Goal: Task Accomplishment & Management: Manage account settings

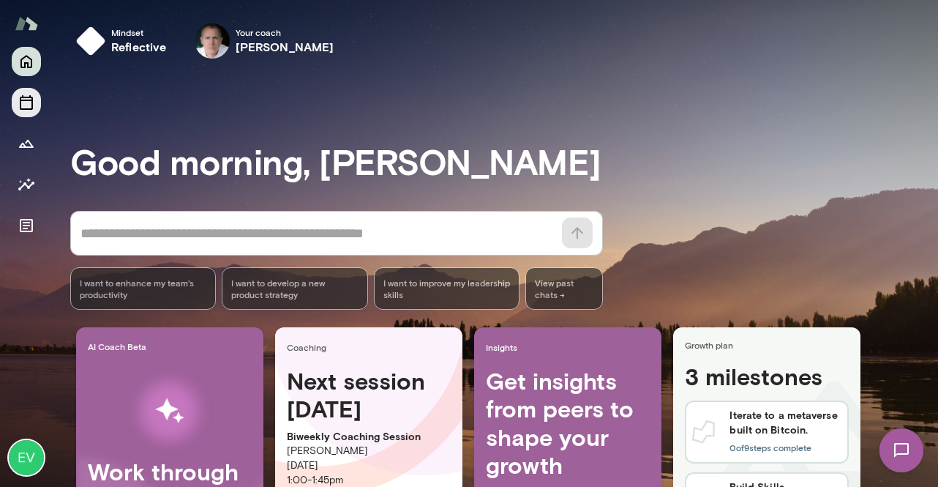
click at [27, 105] on icon "Sessions" at bounding box center [27, 103] width 18 height 18
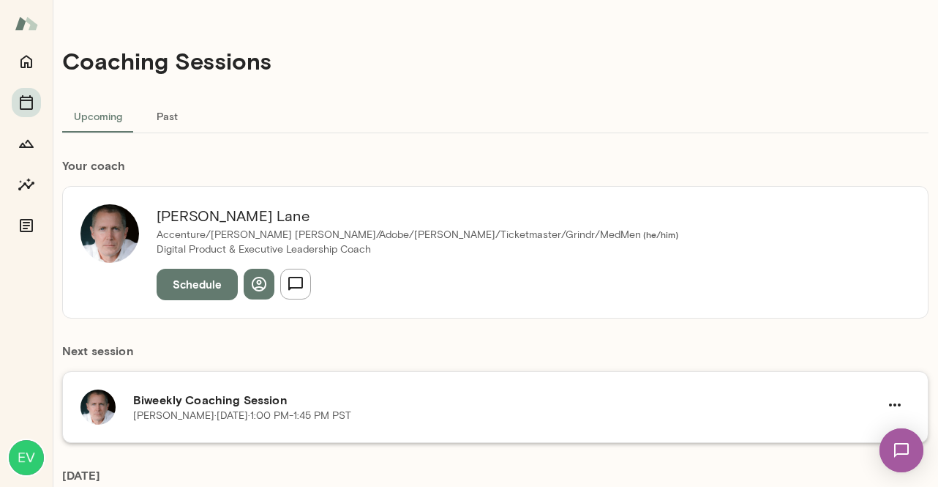
click at [234, 420] on p "[PERSON_NAME] · [DATE] · 1:00 PM-1:45 PM PST" at bounding box center [242, 415] width 218 height 15
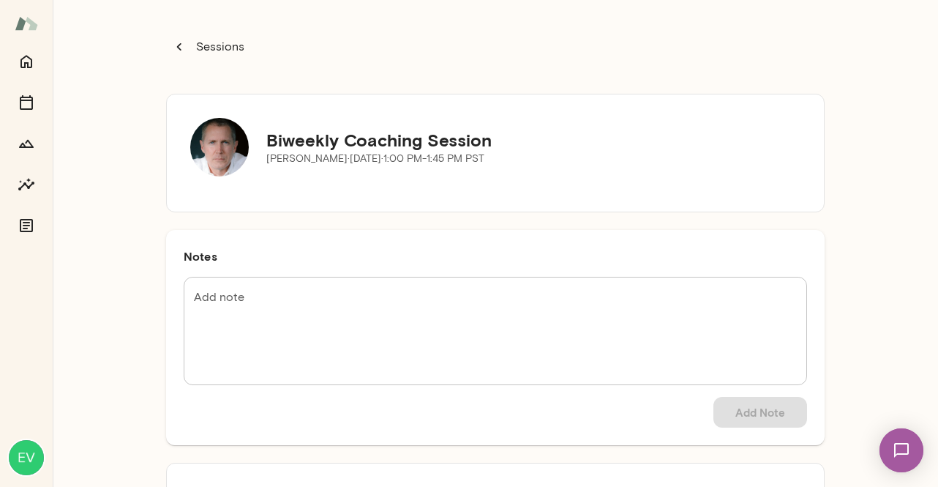
scroll to position [159, 0]
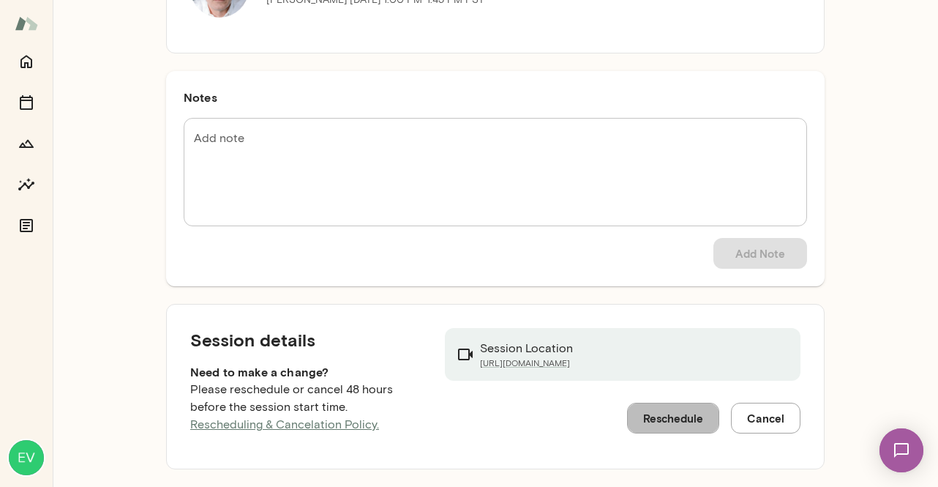
click at [646, 412] on button "Reschedule" at bounding box center [673, 417] width 92 height 31
